Goal: Information Seeking & Learning: Learn about a topic

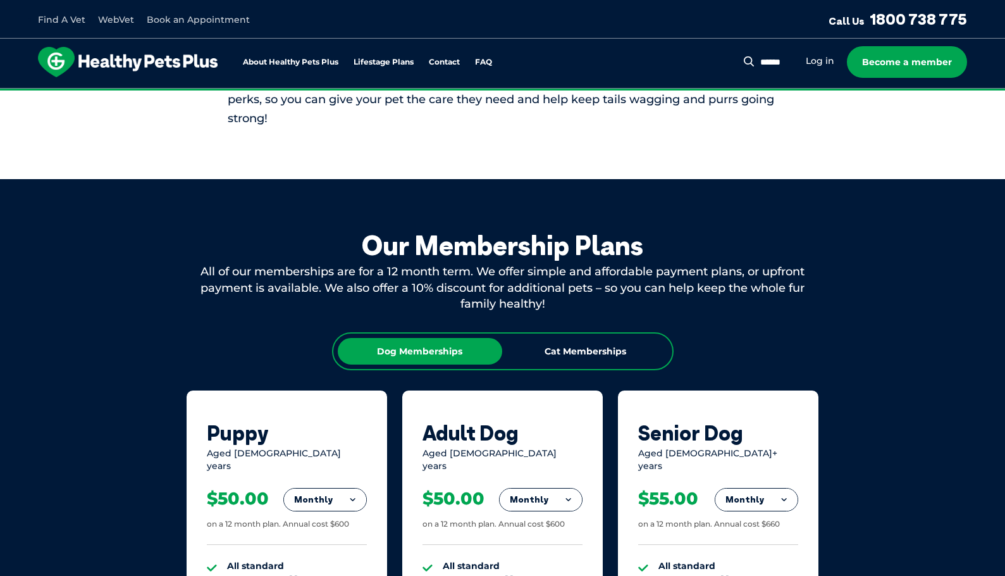
scroll to position [178, 0]
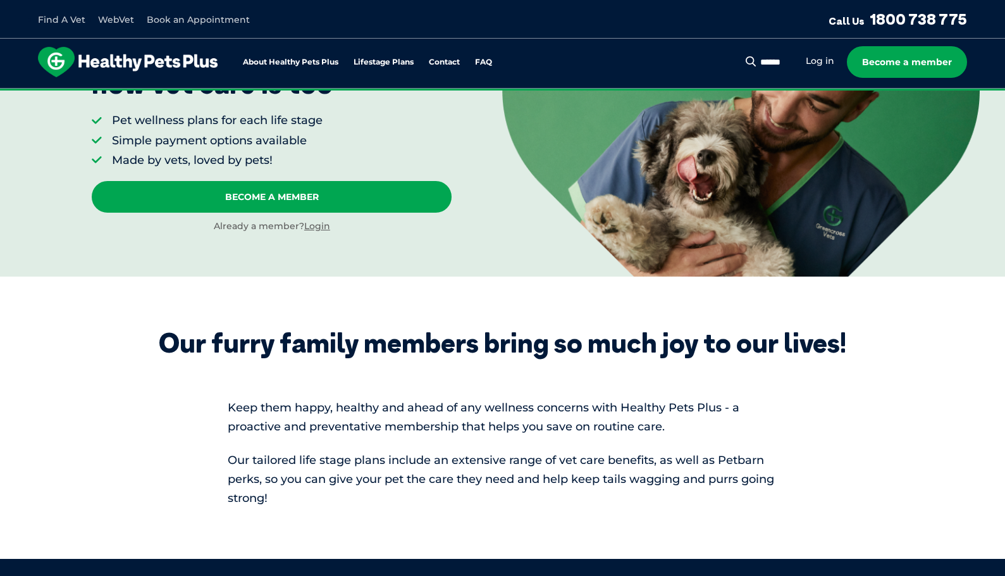
click at [757, 61] on button "Search" at bounding box center [749, 61] width 16 height 13
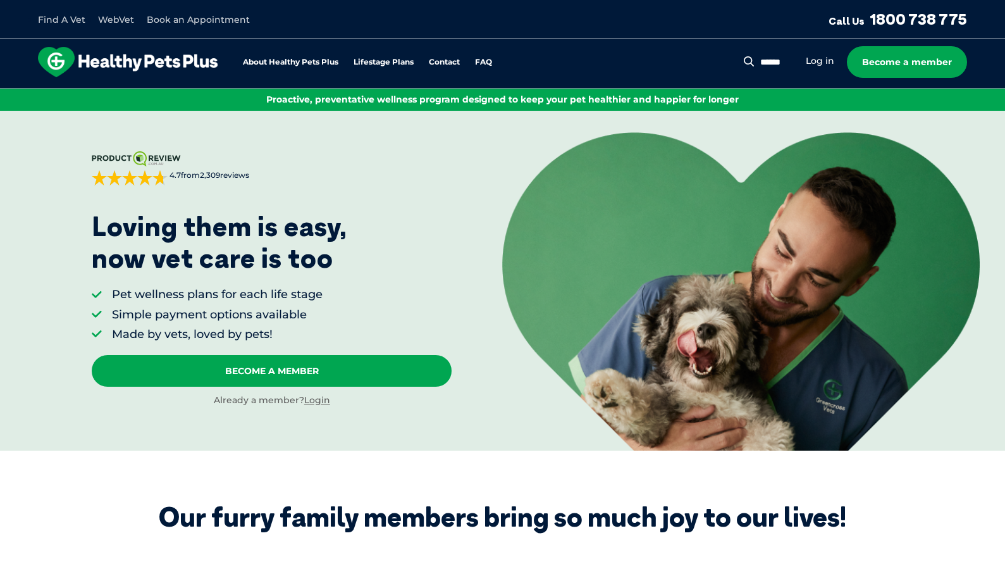
scroll to position [0, 0]
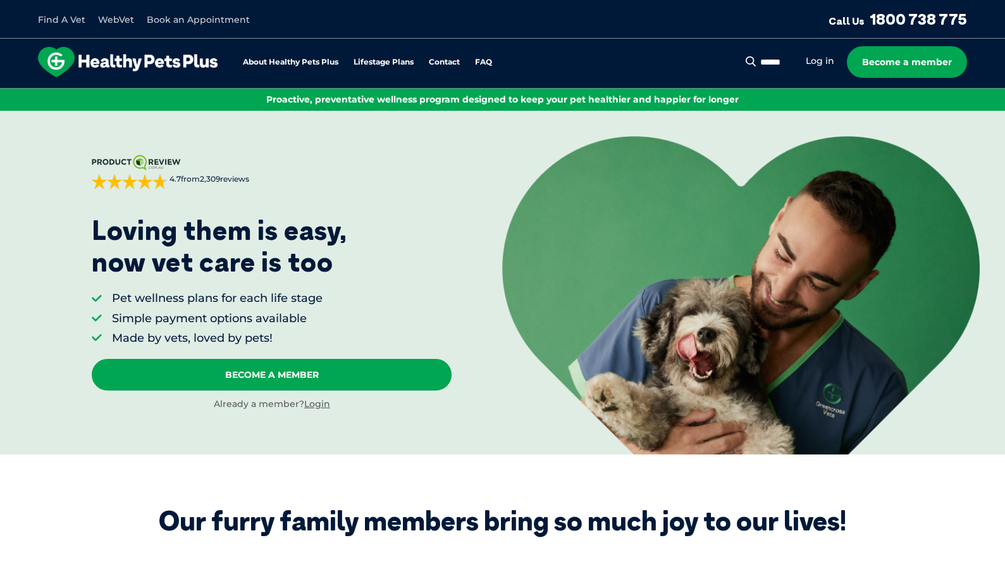
click at [752, 63] on button "Search" at bounding box center [749, 61] width 16 height 13
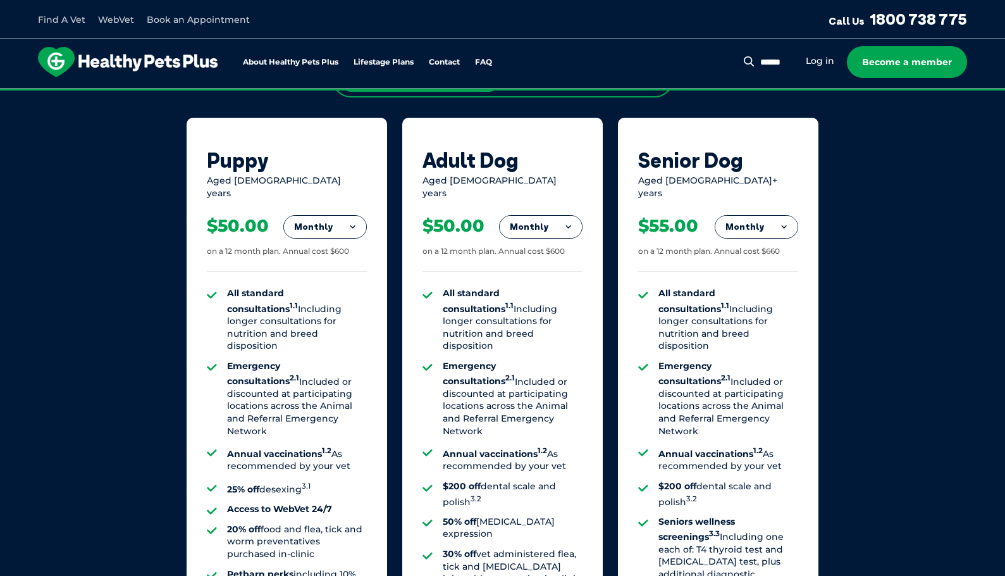
scroll to position [1012, 0]
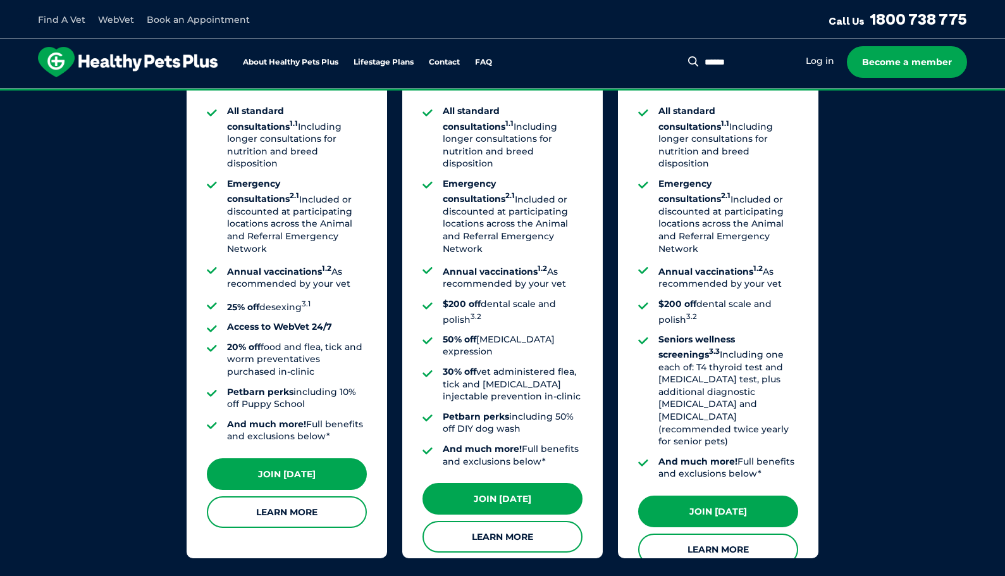
click at [767, 56] on input "Search for:" at bounding box center [748, 62] width 92 height 13
click at [723, 60] on input "Search for:" at bounding box center [748, 62] width 92 height 13
type input "*****"
click at [686, 55] on button "Search" at bounding box center [694, 61] width 16 height 13
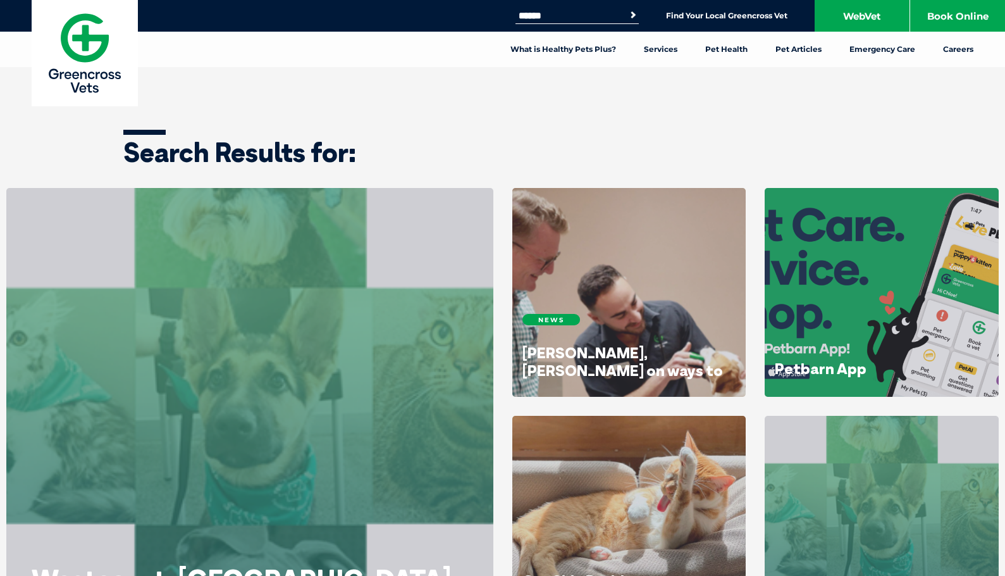
click at [523, 18] on input "Search for:" at bounding box center [570, 16] width 108 height 10
click at [521, 13] on input "Search for:" at bounding box center [570, 16] width 108 height 10
type input "******"
click at [627, 9] on button "Search" at bounding box center [633, 15] width 13 height 13
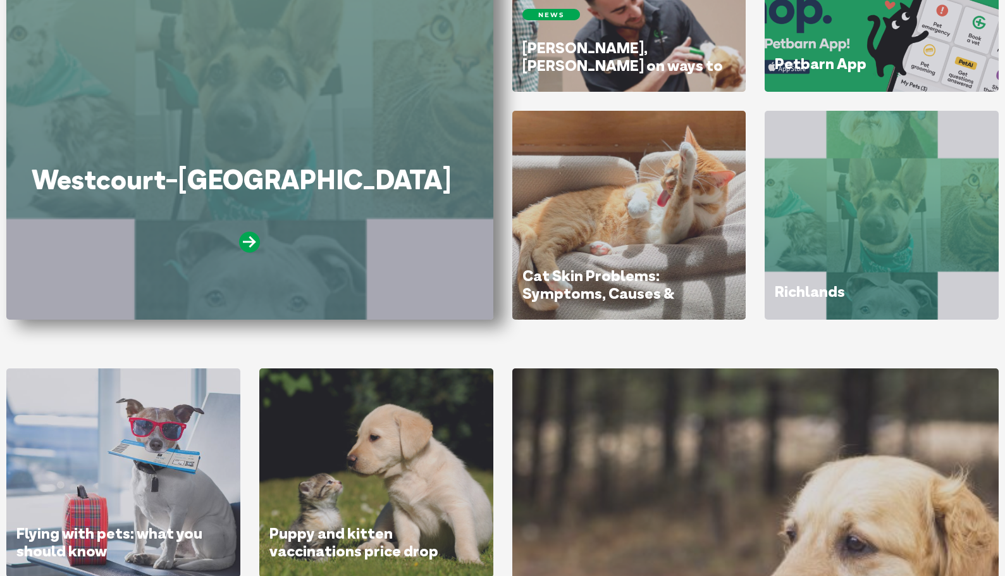
scroll to position [316, 0]
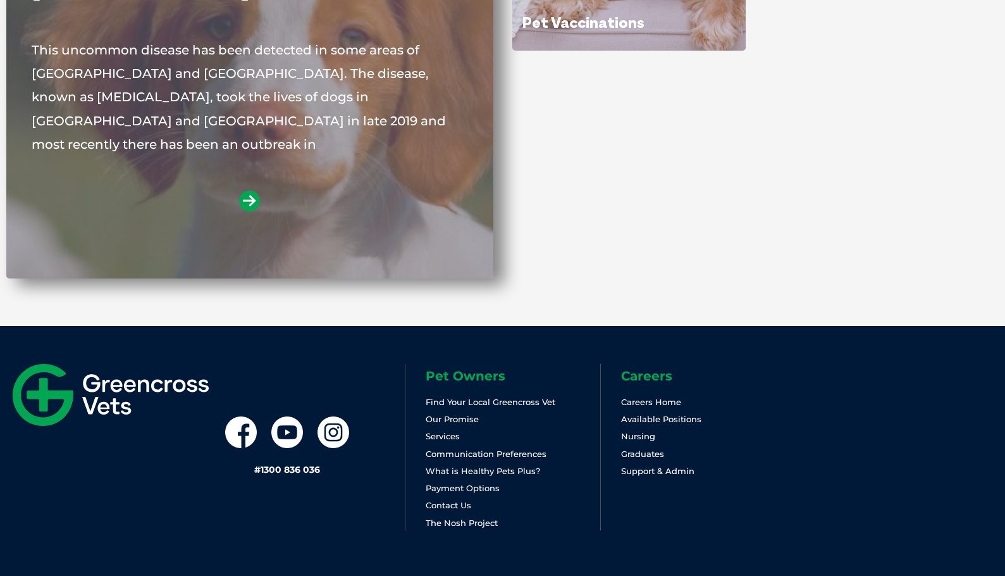
scroll to position [381, 0]
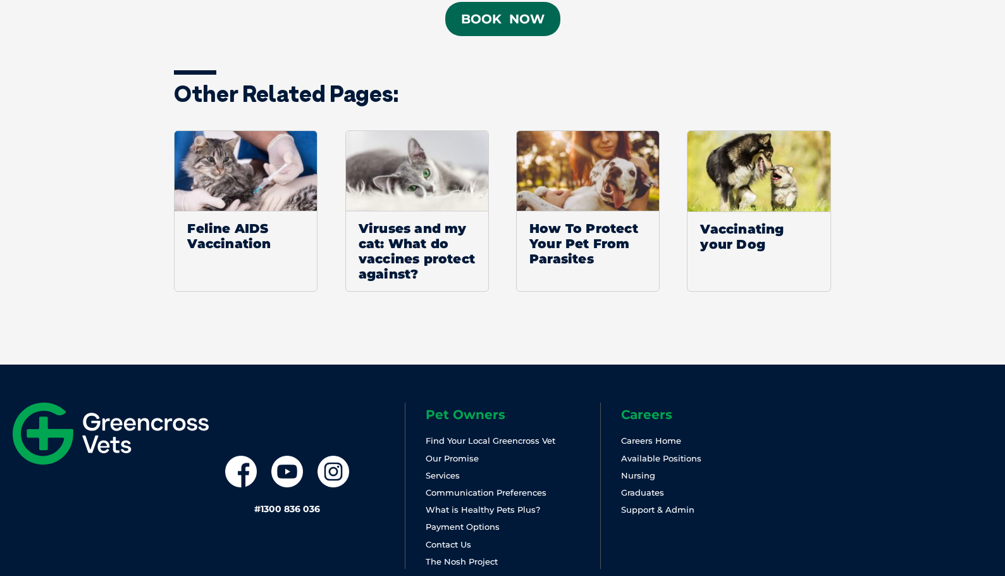
scroll to position [1891, 0]
